Goal: Information Seeking & Learning: Learn about a topic

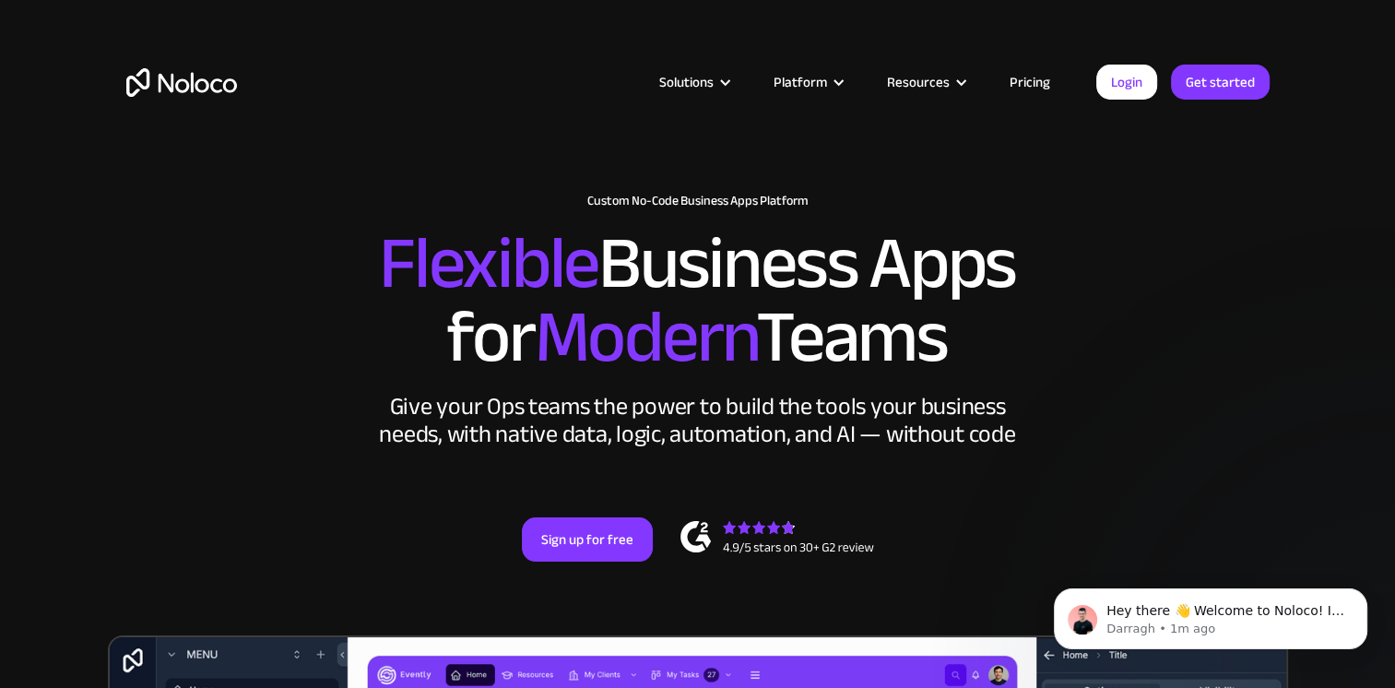
click at [1015, 76] on link "Pricing" at bounding box center [1030, 82] width 87 height 24
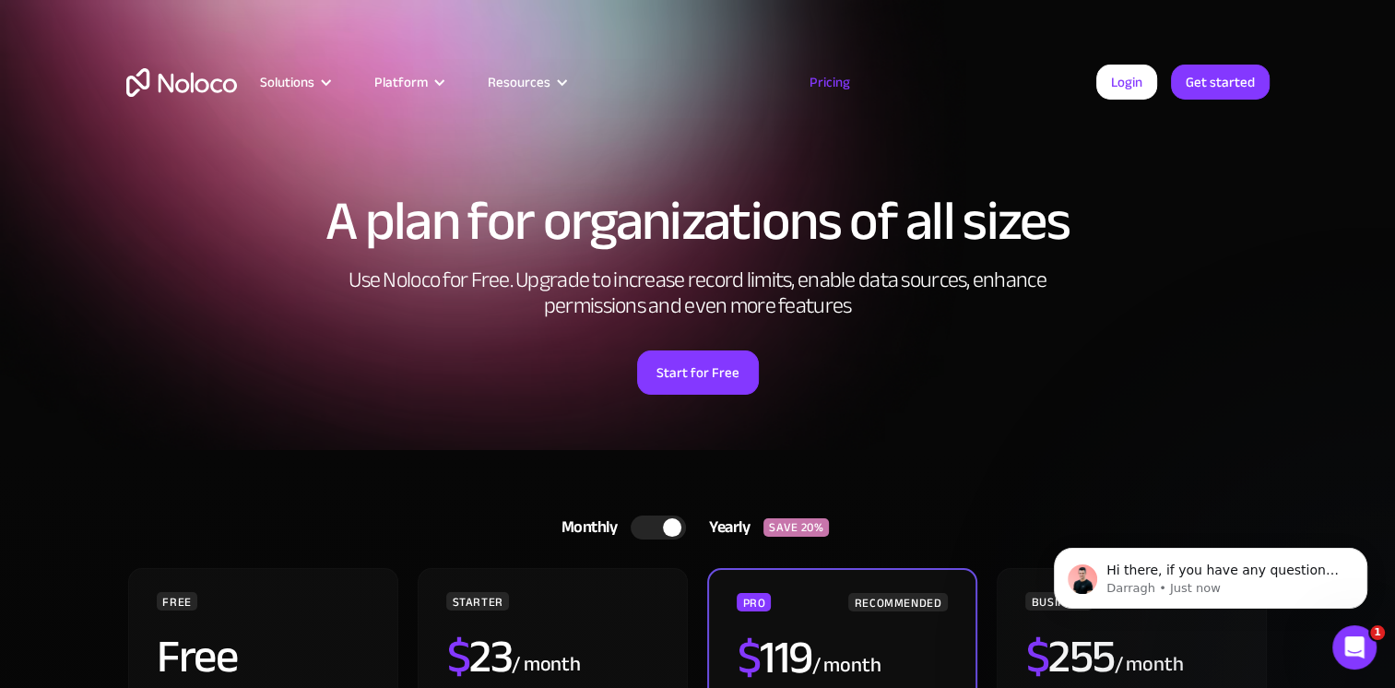
click at [202, 77] on img "home" at bounding box center [181, 82] width 111 height 29
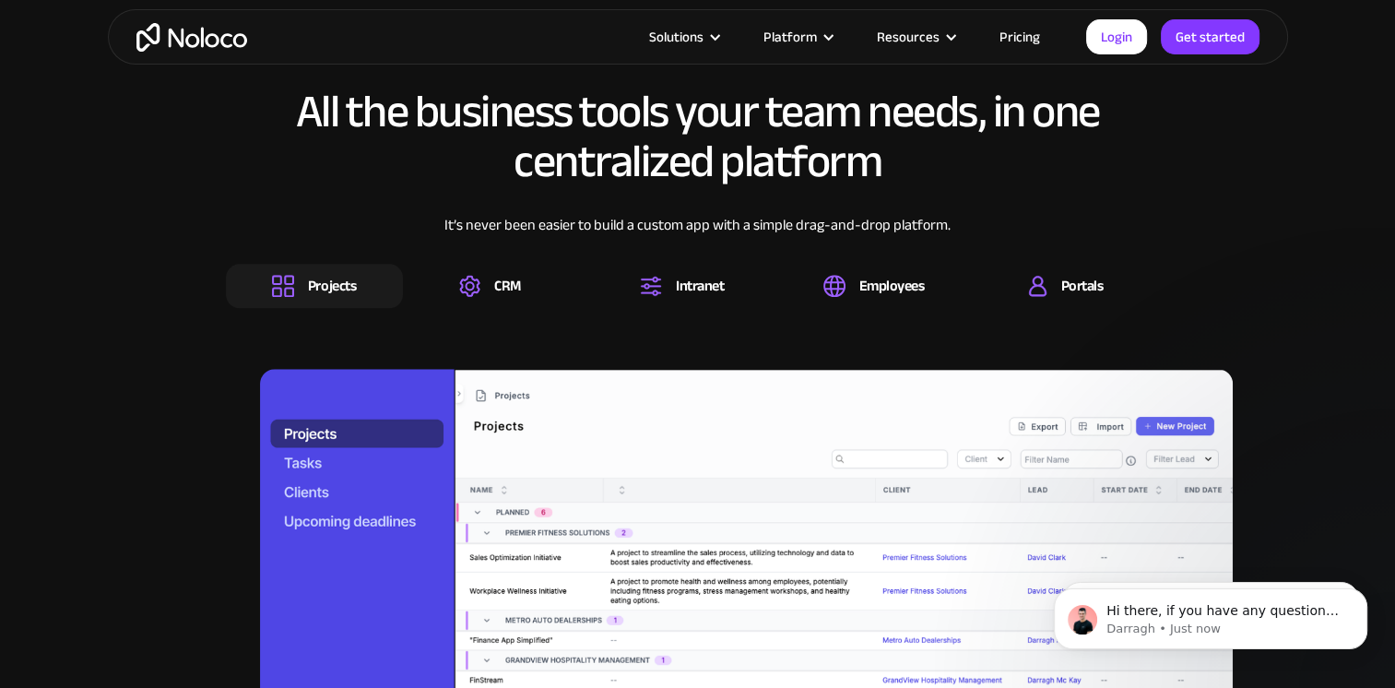
scroll to position [1937, 0]
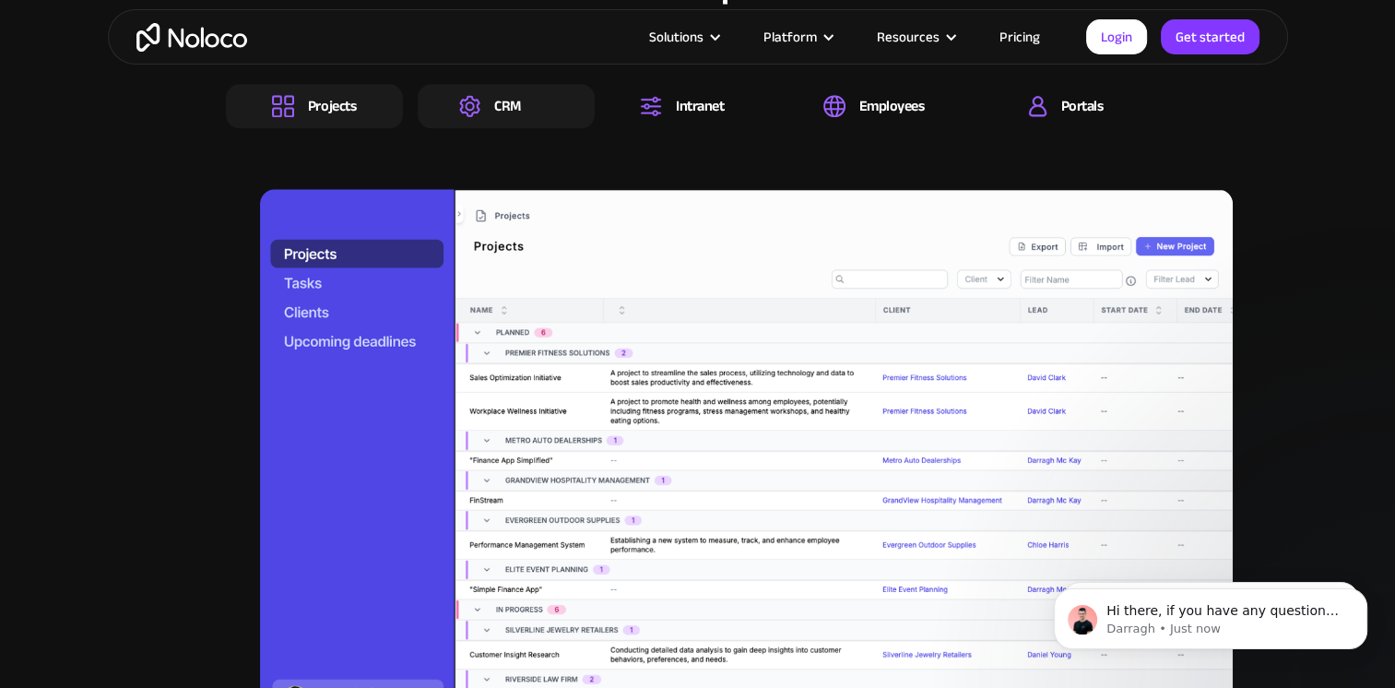
click at [472, 109] on img at bounding box center [469, 106] width 21 height 22
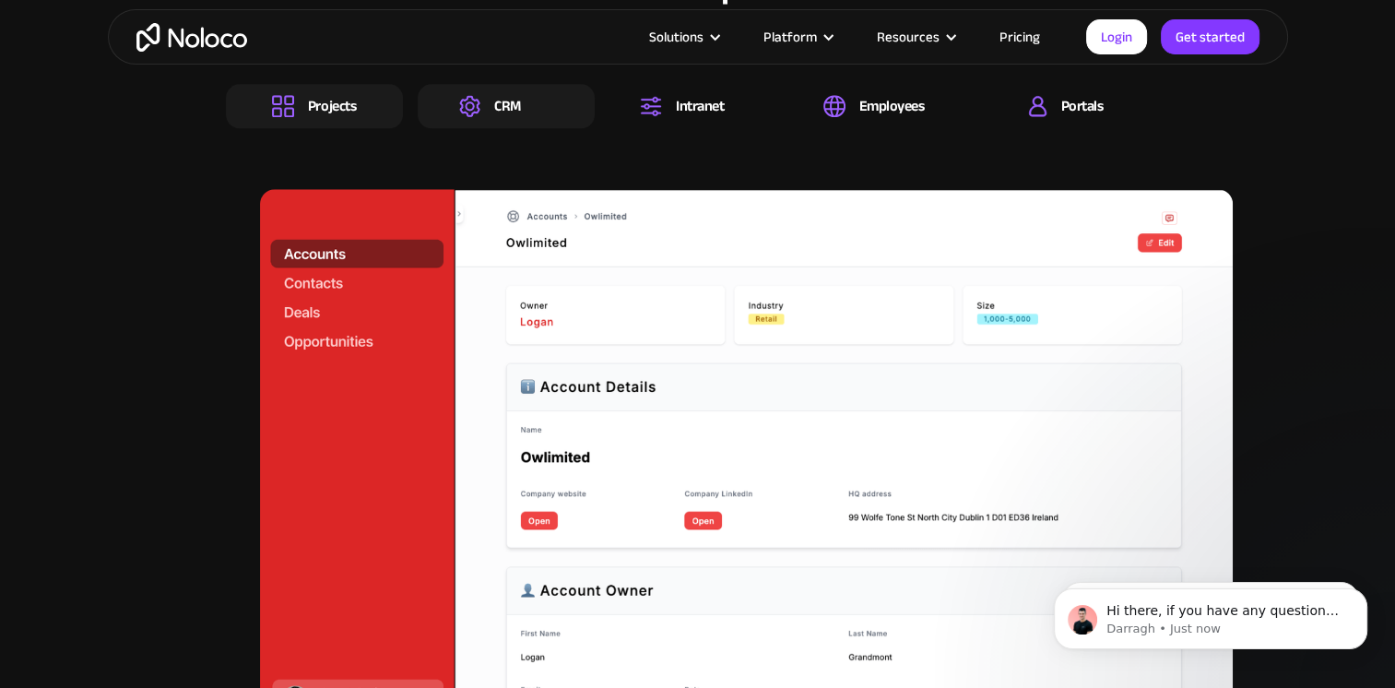
click at [314, 115] on div "Projects" at bounding box center [332, 106] width 48 height 20
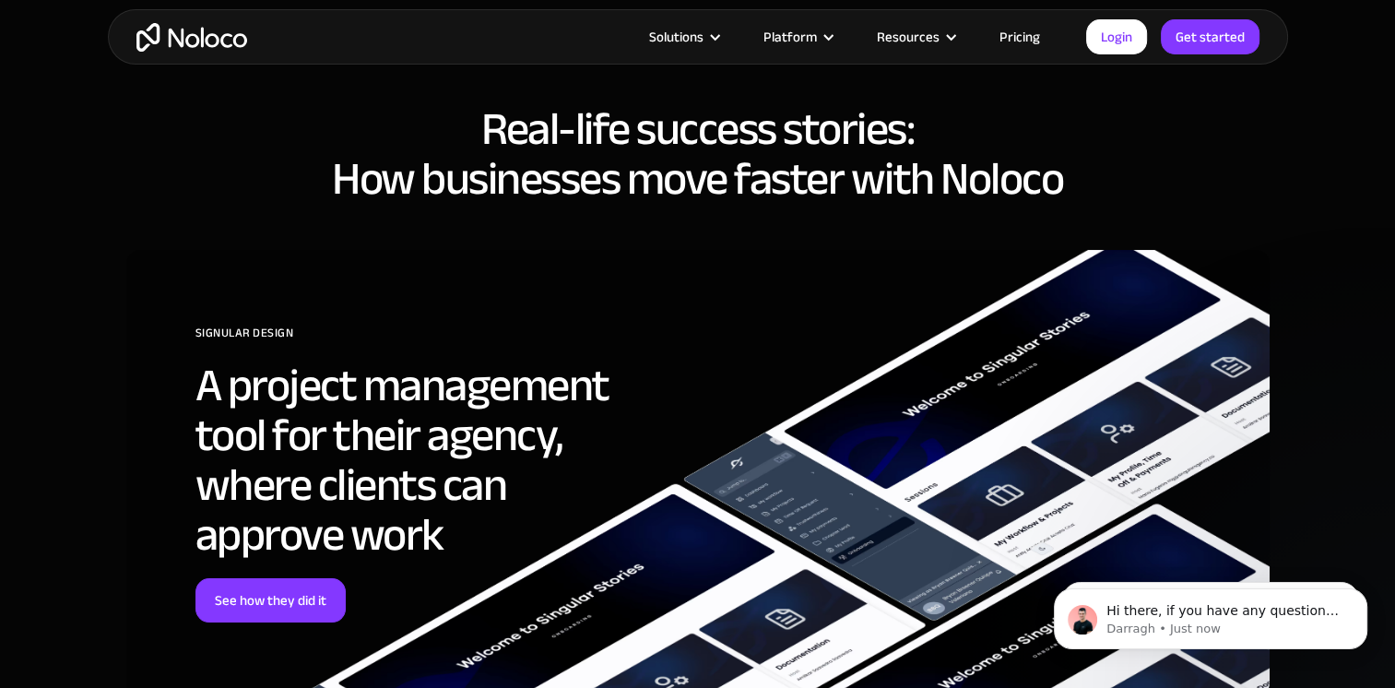
scroll to position [7101, 0]
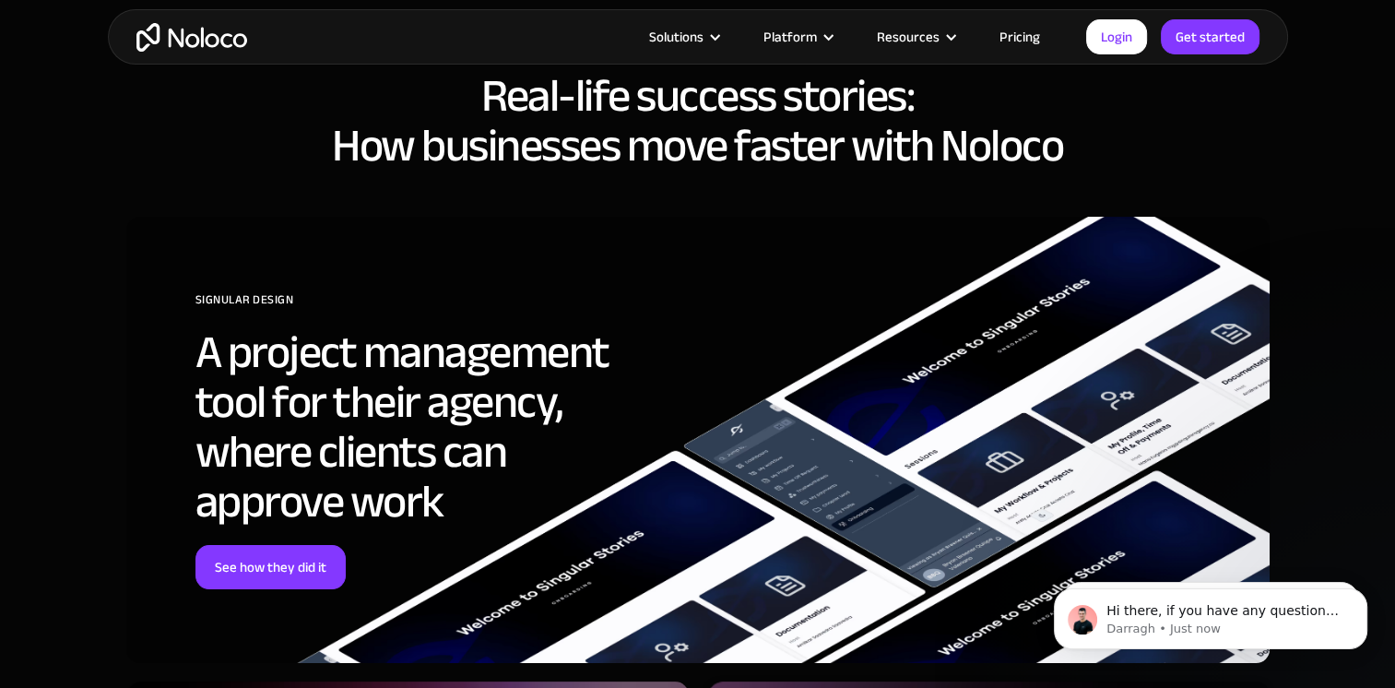
click at [1024, 35] on link "Pricing" at bounding box center [1020, 37] width 87 height 24
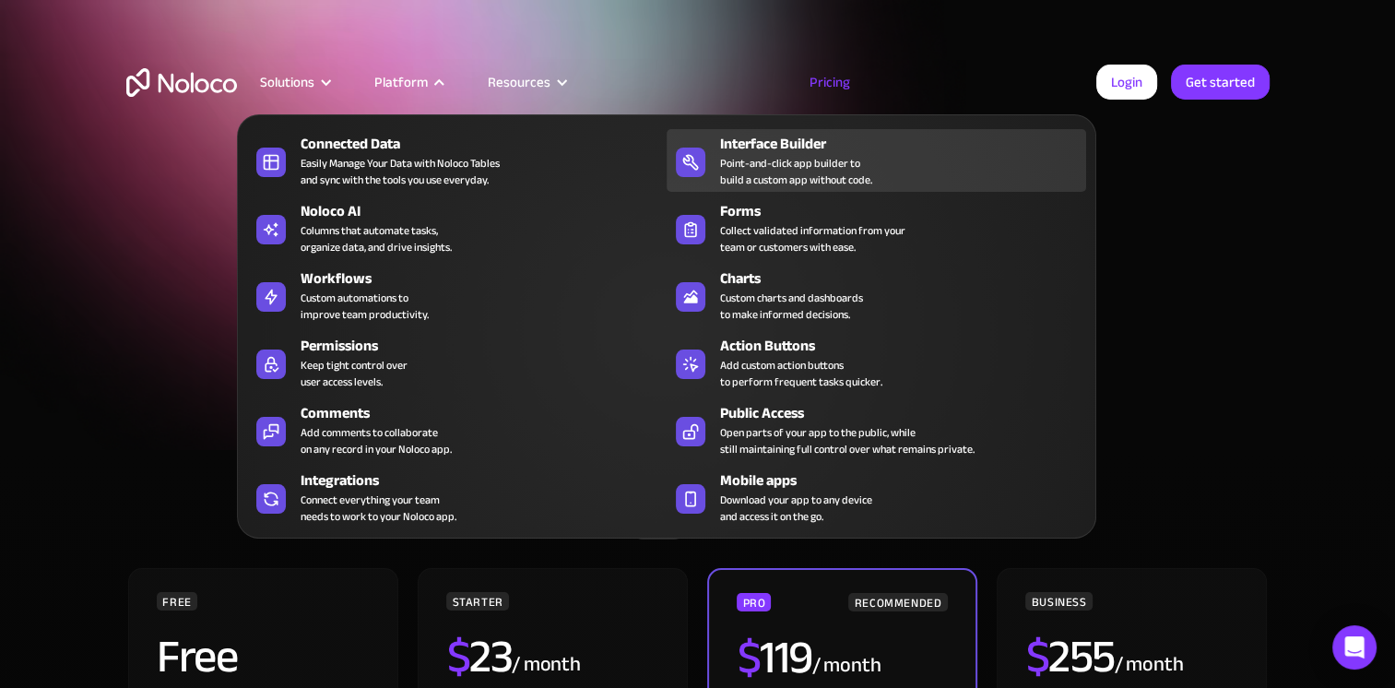
click at [726, 135] on div "Interface Builder" at bounding box center [907, 144] width 374 height 22
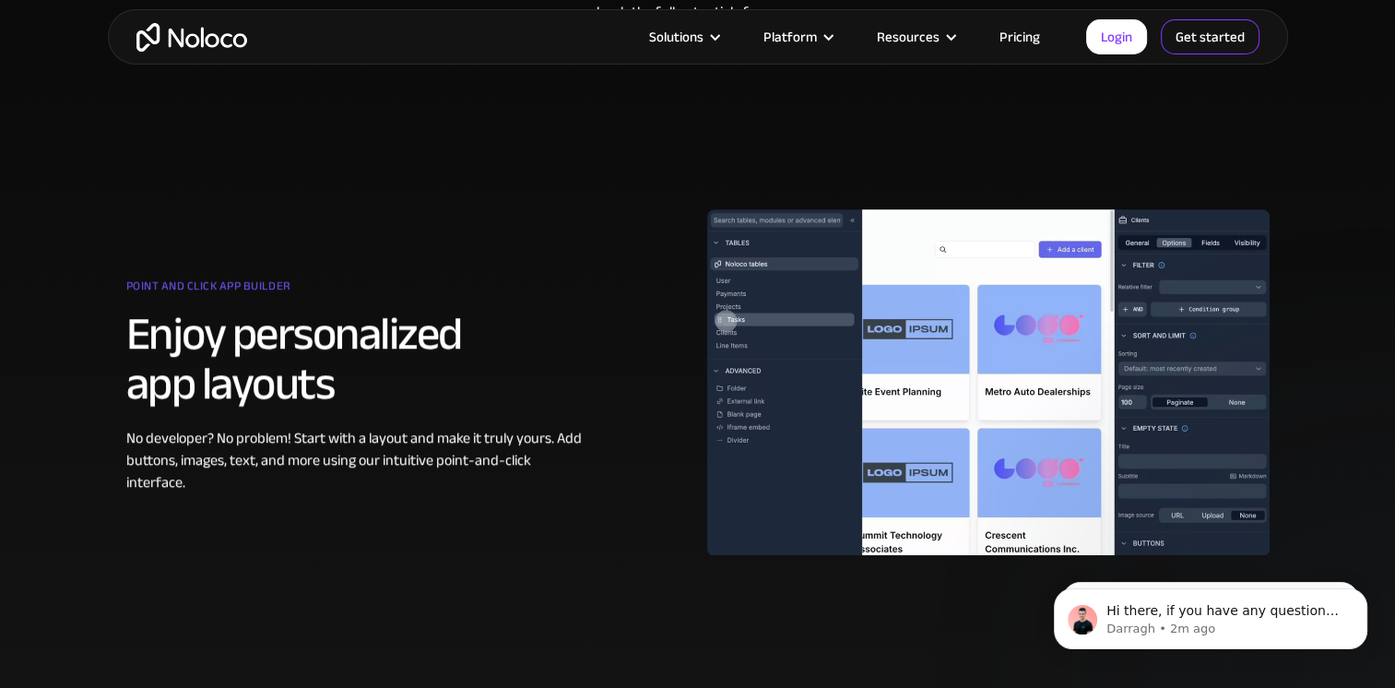
click at [1221, 42] on link "Get started" at bounding box center [1210, 36] width 99 height 35
